Goal: Task Accomplishment & Management: Manage account settings

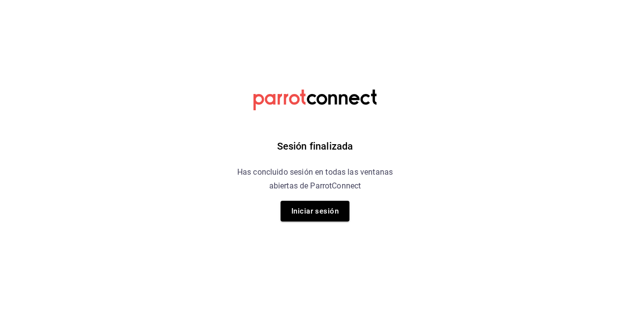
click at [333, 210] on button "Iniciar sesión" at bounding box center [315, 211] width 69 height 21
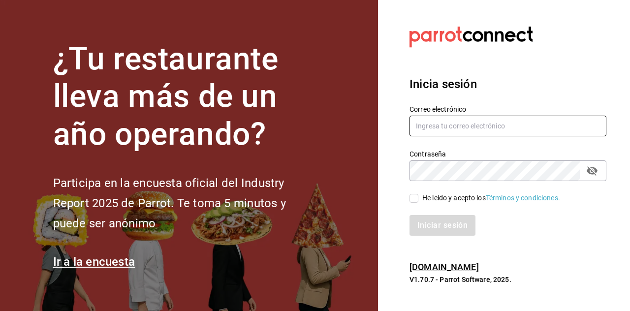
click at [491, 136] on input "text" at bounding box center [508, 126] width 197 height 21
type input "Dddmaciel@gmail.com"
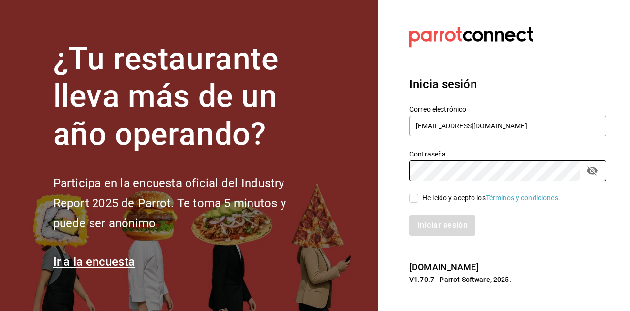
click at [415, 203] on input "He leído y acepto los Términos y condiciones." at bounding box center [414, 198] width 9 height 9
checkbox input "true"
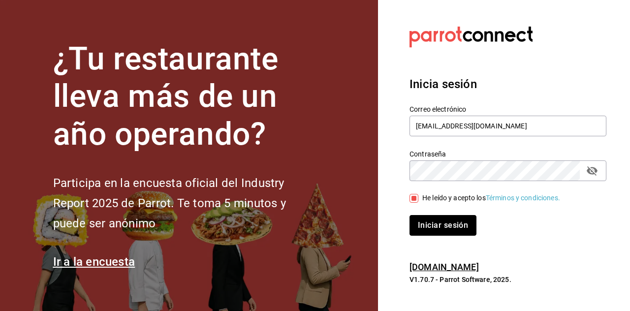
click at [456, 236] on button "Iniciar sesión" at bounding box center [443, 225] width 67 height 21
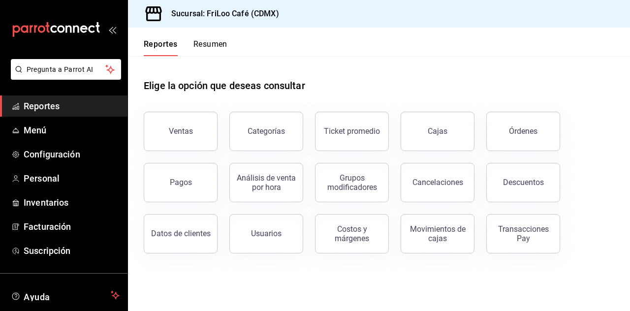
click at [38, 134] on span "Menú" at bounding box center [72, 130] width 96 height 13
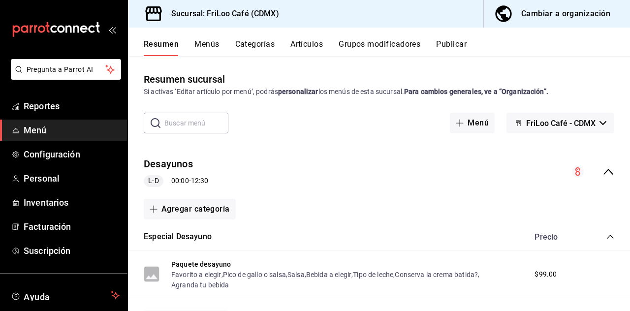
click at [370, 47] on button "Grupos modificadores" at bounding box center [380, 47] width 82 height 17
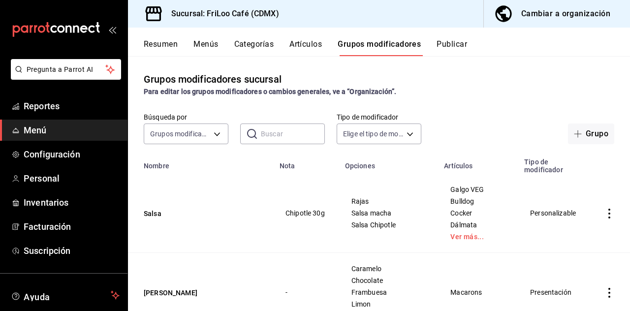
click at [277, 143] on input "text" at bounding box center [293, 134] width 64 height 20
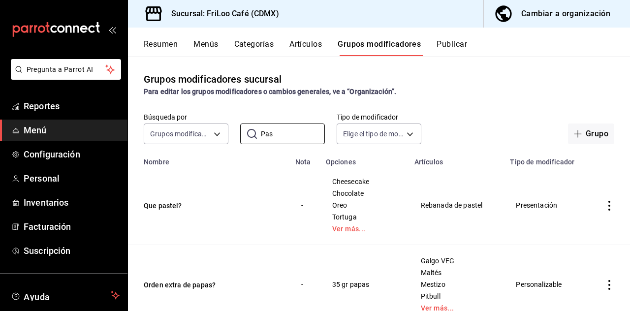
type input "Pas"
click at [166, 207] on button "Que pastel?" at bounding box center [203, 206] width 118 height 10
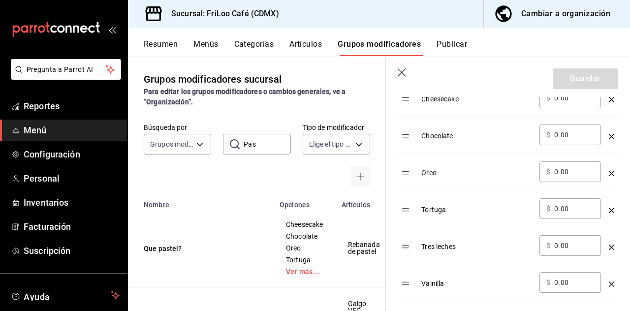
scroll to position [332, 0]
click at [611, 173] on icon "optionsTable" at bounding box center [611, 172] width 5 height 5
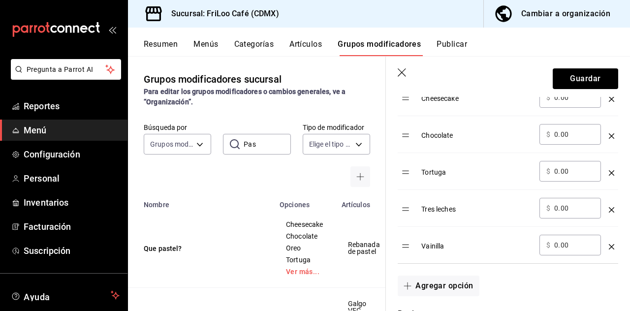
click at [609, 209] on icon "optionsTable" at bounding box center [611, 209] width 5 height 5
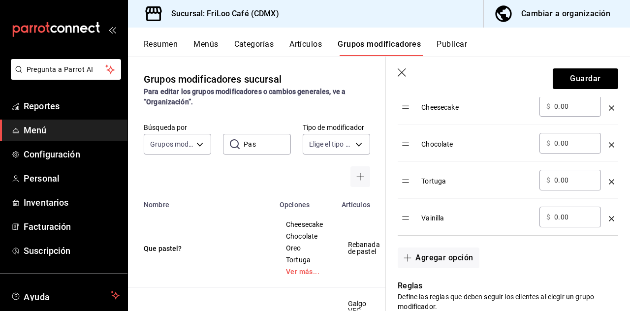
scroll to position [330, 0]
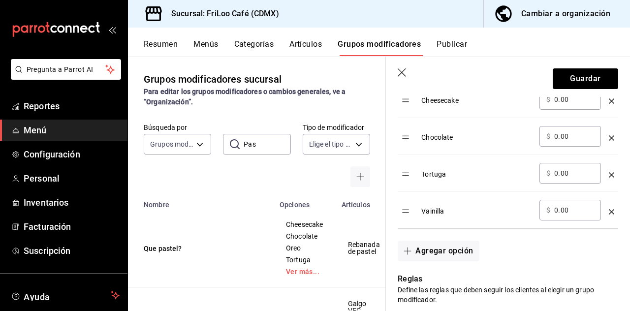
click at [425, 255] on button "Agregar opción" at bounding box center [438, 251] width 81 height 21
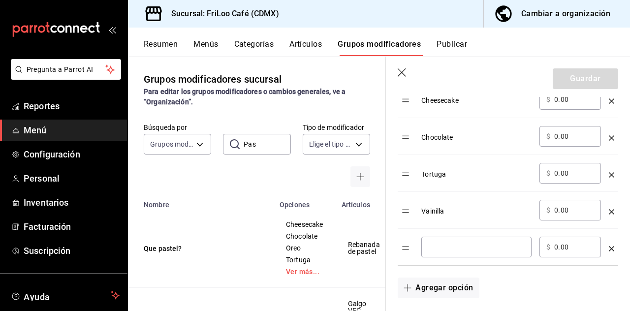
click at [448, 248] on input "optionsTable" at bounding box center [476, 247] width 96 height 10
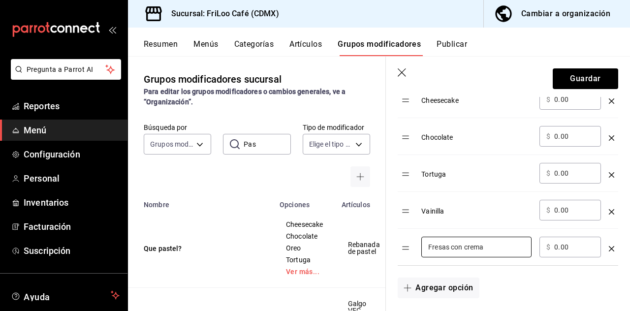
type input "Fresas con crema"
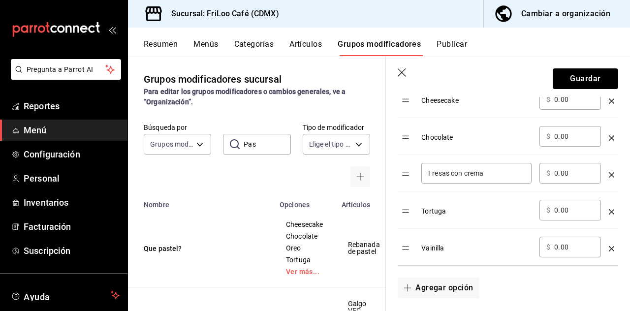
click at [582, 79] on button "Guardar" at bounding box center [585, 78] width 65 height 21
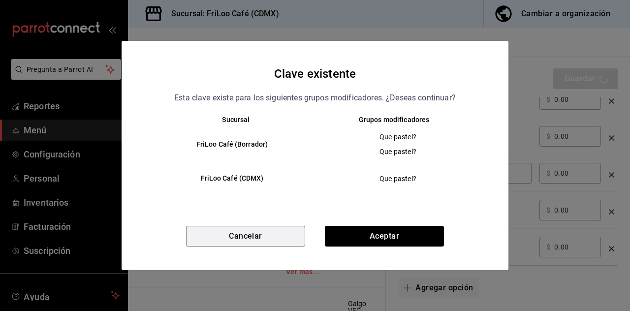
click at [272, 244] on button "Cancelar" at bounding box center [245, 236] width 119 height 21
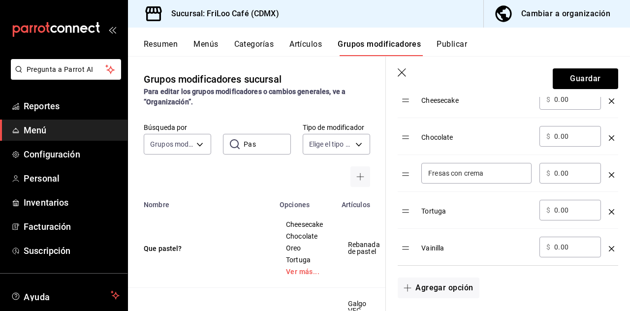
click at [611, 211] on icon "optionsTable" at bounding box center [611, 211] width 5 height 5
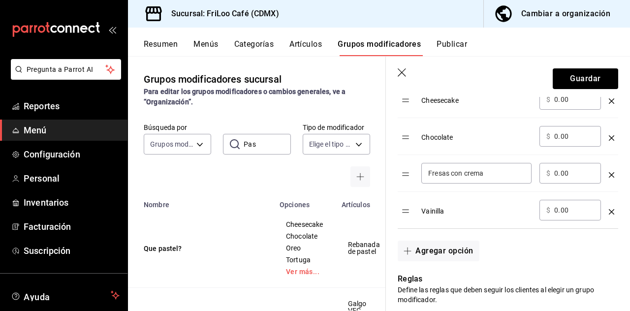
click at [611, 211] on icon "optionsTable" at bounding box center [611, 211] width 5 height 5
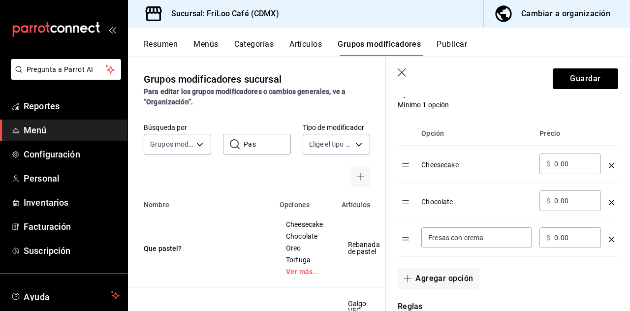
scroll to position [266, 0]
click at [580, 75] on button "Guardar" at bounding box center [585, 78] width 65 height 21
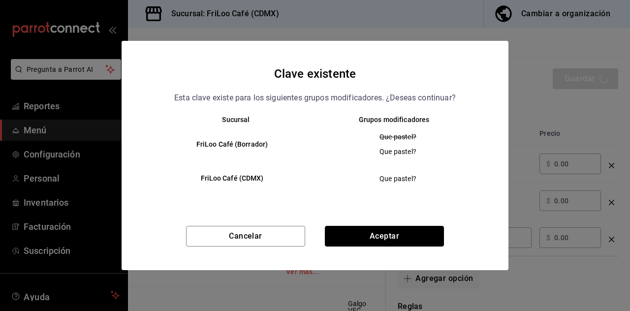
click at [412, 233] on button "Aceptar" at bounding box center [384, 236] width 119 height 21
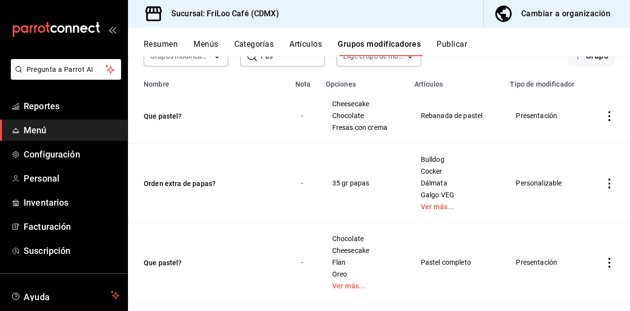
scroll to position [79, 0]
click at [171, 264] on button "Que pastel?" at bounding box center [203, 262] width 118 height 10
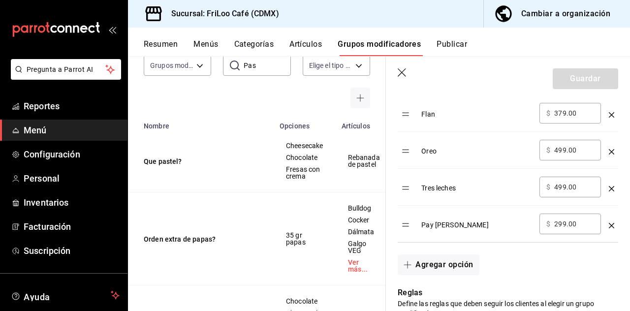
scroll to position [393, 0]
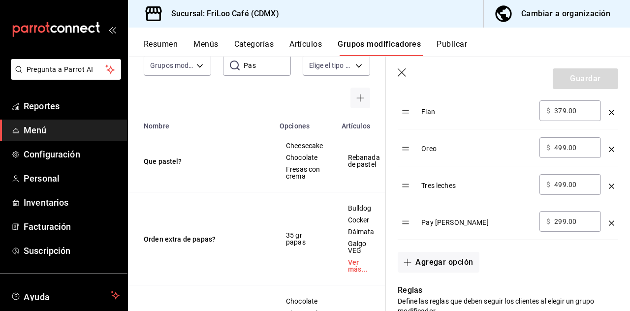
click at [439, 265] on button "Agregar opción" at bounding box center [438, 262] width 81 height 21
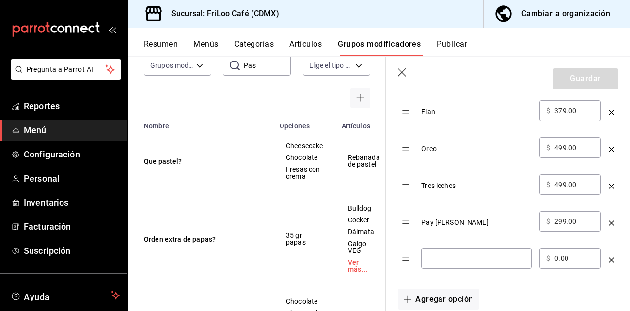
click at [455, 258] on input "optionsTable" at bounding box center [476, 259] width 96 height 10
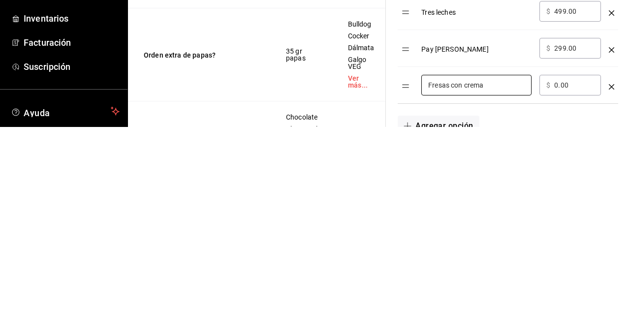
scroll to position [382, 0]
type input "Fresas con crema"
click at [580, 268] on input "0.00" at bounding box center [574, 270] width 40 height 10
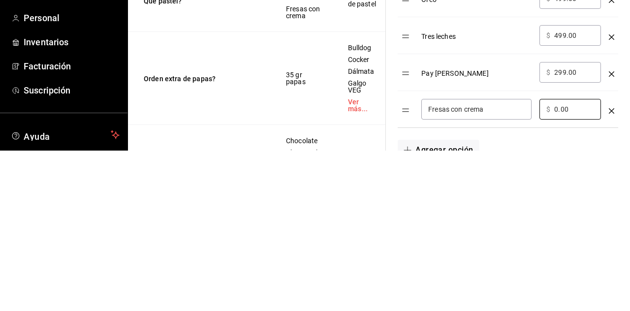
type input "0.00"
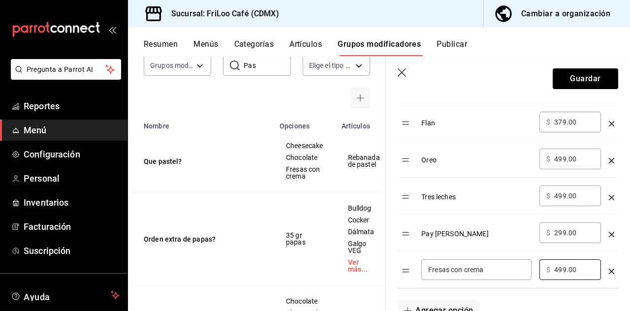
type input "499.00"
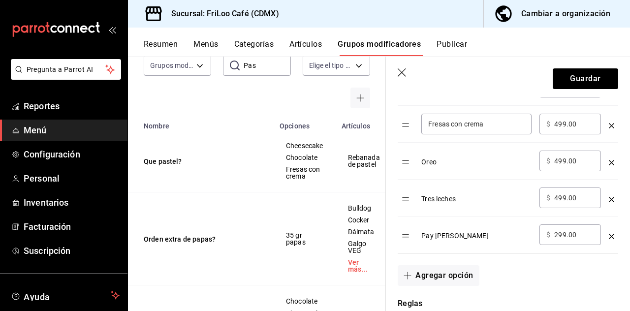
scroll to position [418, 0]
click at [611, 197] on icon "optionsTable" at bounding box center [611, 197] width 5 height 5
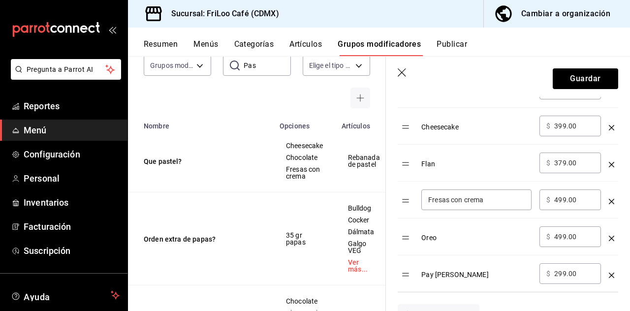
scroll to position [343, 0]
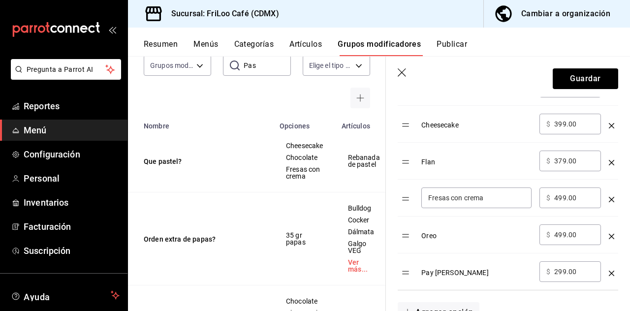
click at [611, 235] on icon "optionsTable" at bounding box center [611, 236] width 5 height 5
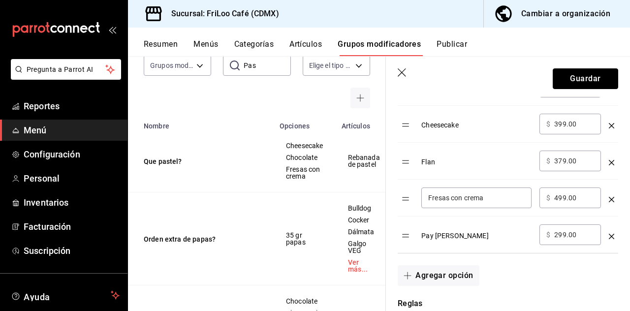
click at [581, 76] on button "Guardar" at bounding box center [585, 78] width 65 height 21
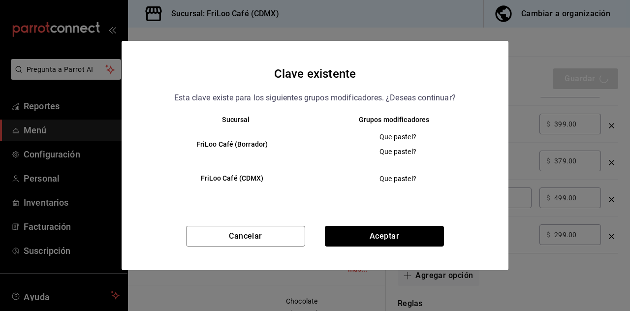
click at [418, 240] on button "Aceptar" at bounding box center [384, 236] width 119 height 21
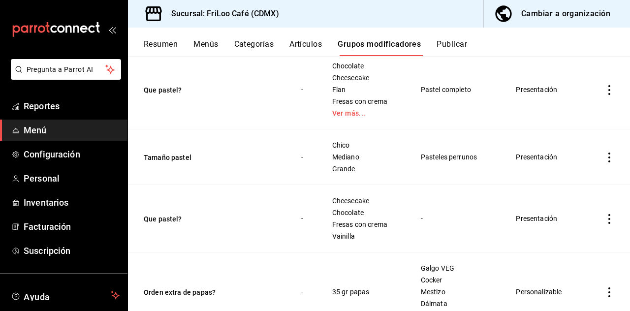
scroll to position [251, 0]
click at [609, 214] on icon "actions" at bounding box center [610, 219] width 2 height 10
click at [569, 278] on li "Eliminar" at bounding box center [571, 271] width 59 height 20
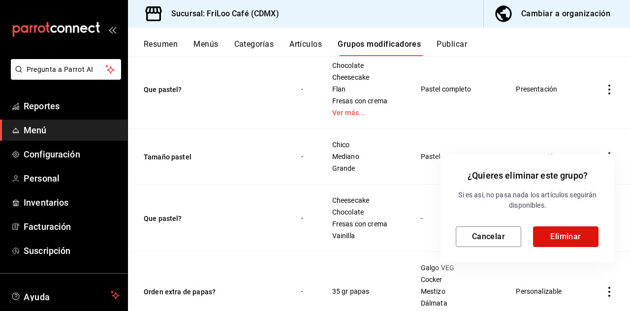
click at [567, 237] on button "Eliminar" at bounding box center [565, 236] width 65 height 21
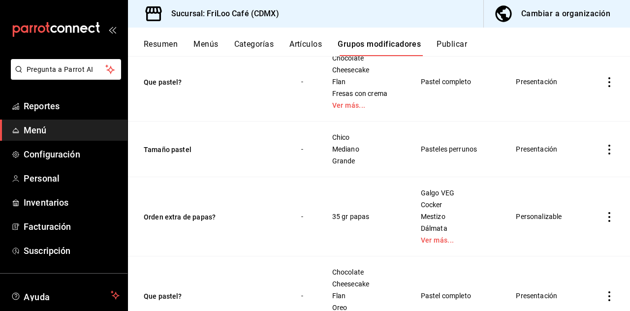
scroll to position [47, 0]
click at [609, 291] on icon "actions" at bounding box center [610, 296] width 10 height 10
click at [583, 290] on span "Eliminar" at bounding box center [580, 285] width 26 height 10
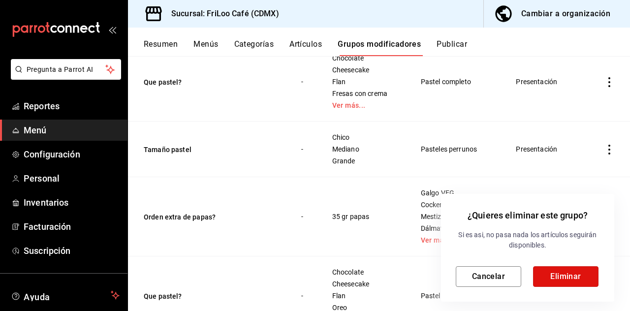
click at [562, 280] on button "Eliminar" at bounding box center [565, 276] width 65 height 21
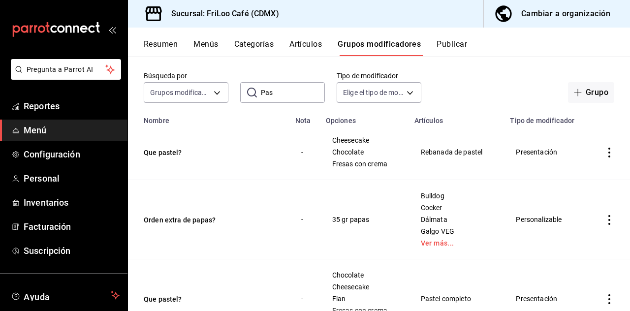
scroll to position [0, 0]
